Goal: Check status: Check status

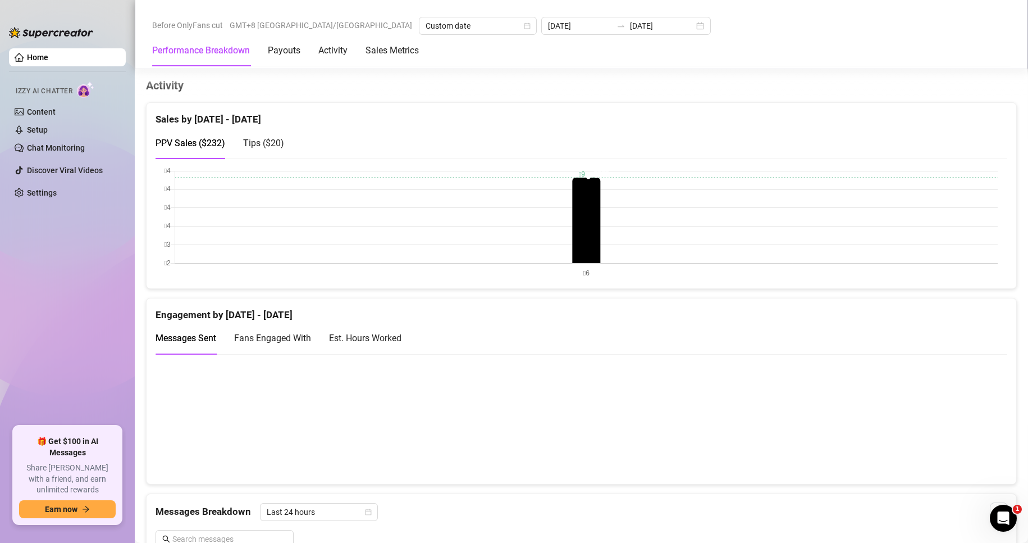
scroll to position [562, 0]
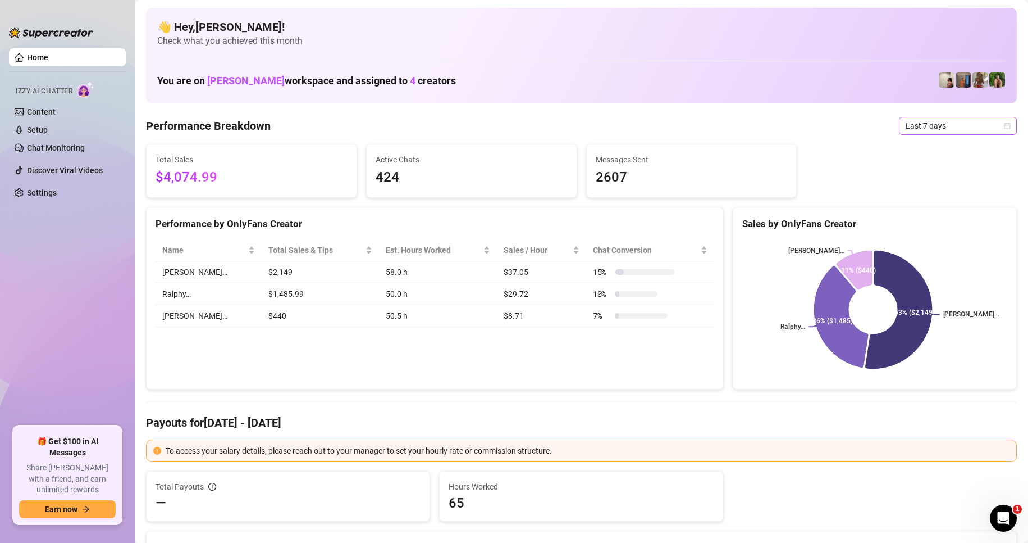
click at [915, 130] on span "Last 7 days" at bounding box center [958, 125] width 104 height 17
click at [924, 224] on div "Custom date" at bounding box center [949, 220] width 100 height 12
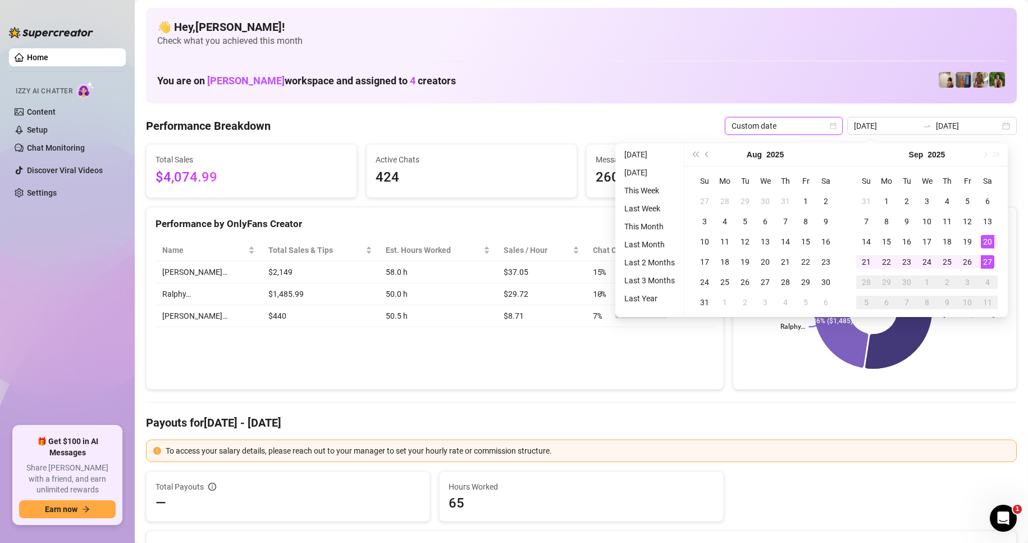
type input "[DATE]"
click at [991, 262] on div "27" at bounding box center [987, 261] width 13 height 13
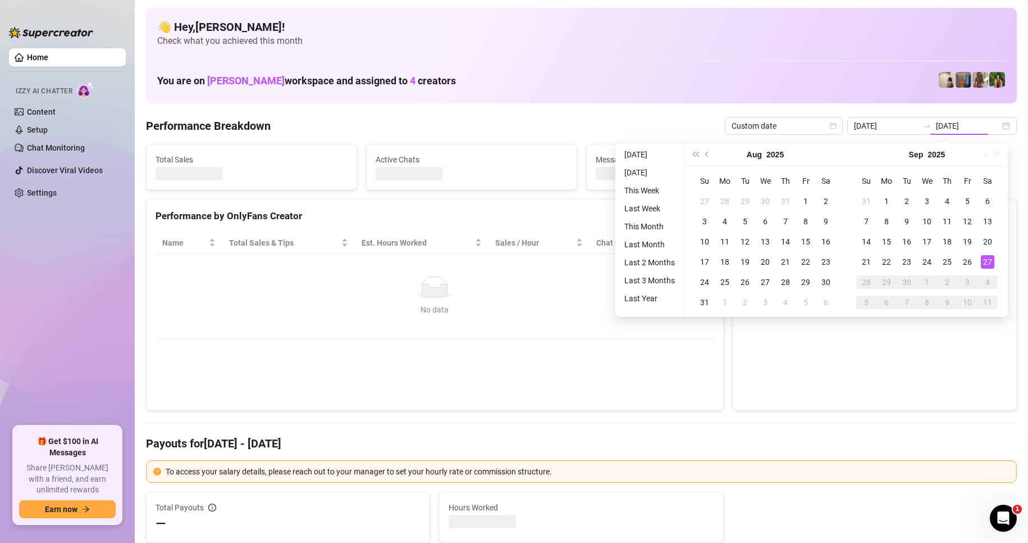
type input "[DATE]"
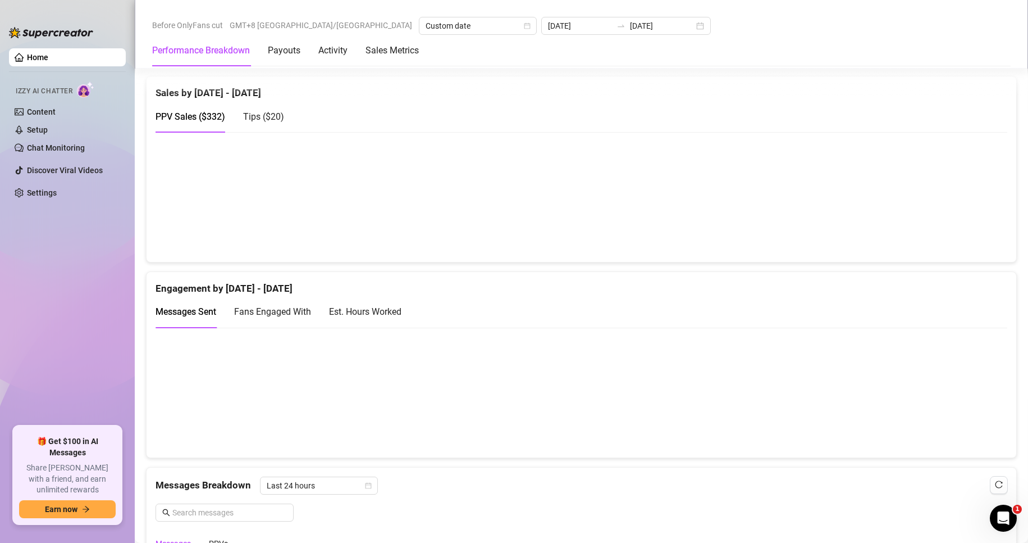
scroll to position [730, 0]
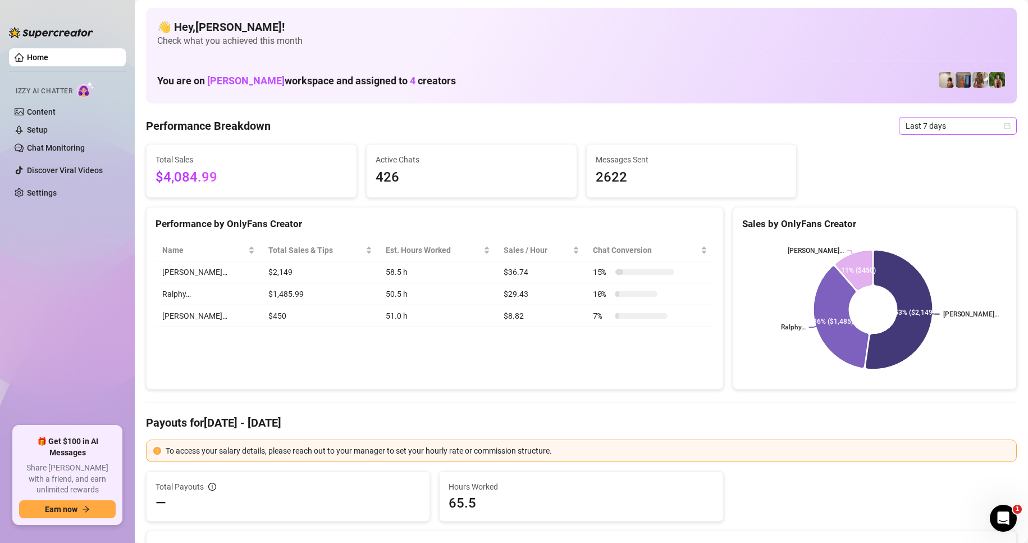
click at [952, 123] on span "Last 7 days" at bounding box center [958, 125] width 104 height 17
click at [929, 217] on div "Custom date" at bounding box center [949, 220] width 100 height 12
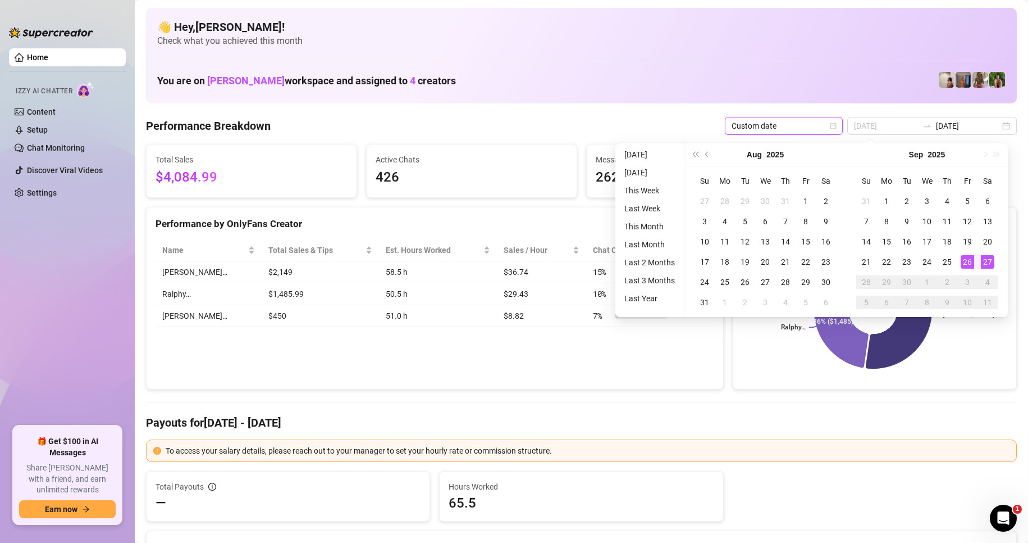
type input "[DATE]"
click at [991, 259] on div "27" at bounding box center [987, 261] width 13 height 13
click at [990, 260] on div "27" at bounding box center [987, 261] width 13 height 13
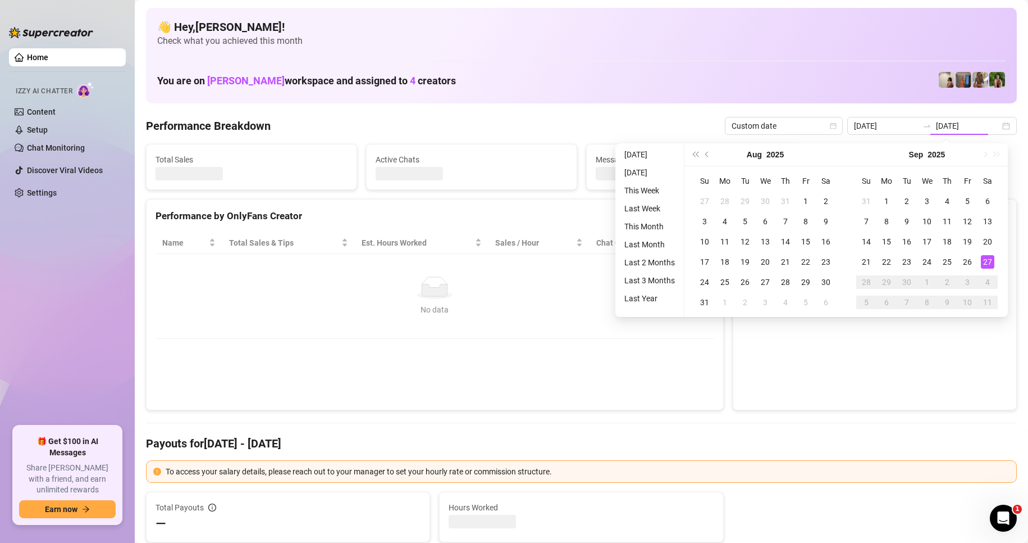
type input "[DATE]"
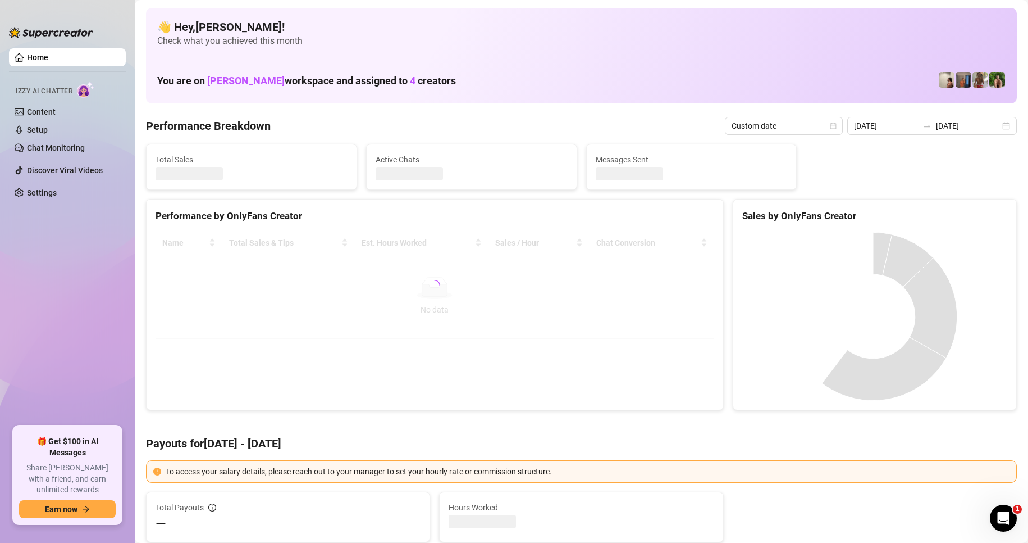
click at [730, 449] on h4 "Payouts for Sep 27 - Sep 27" at bounding box center [581, 443] width 871 height 16
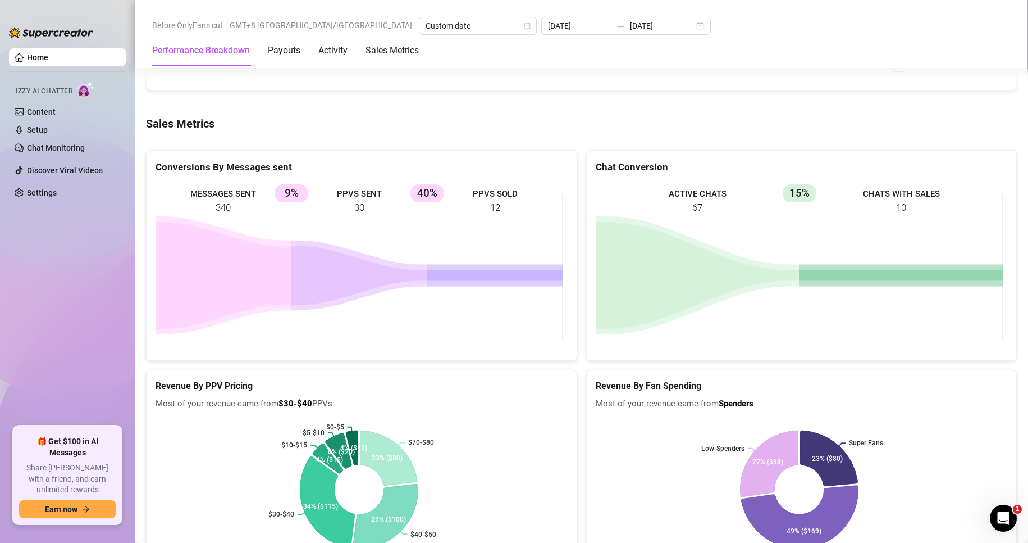
scroll to position [1475, 0]
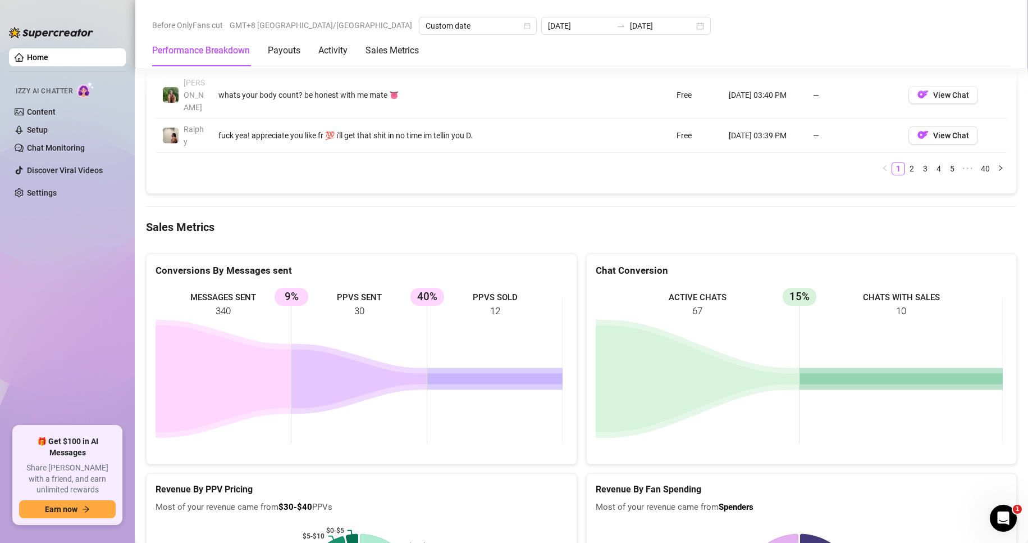
drag, startPoint x: 110, startPoint y: 248, endPoint x: 5, endPoint y: 190, distance: 119.4
click at [108, 248] on ul "Home Izzy AI Chatter Content Setup Chat Monitoring Discover Viral Videos Settin…" at bounding box center [67, 232] width 117 height 377
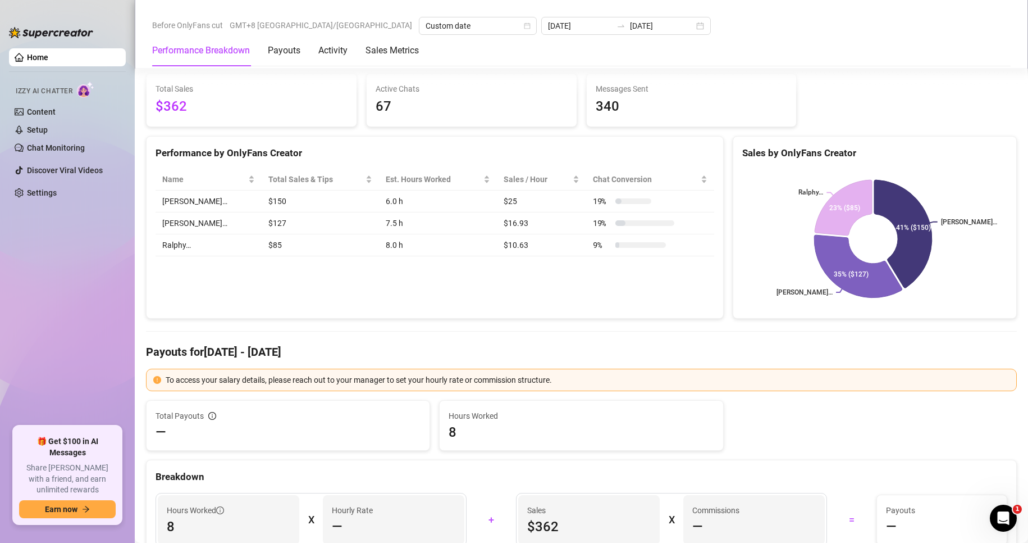
scroll to position [0, 0]
